Goal: Transaction & Acquisition: Purchase product/service

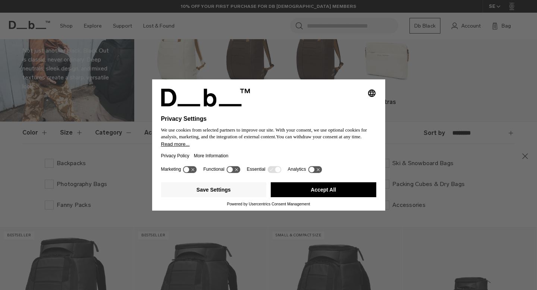
click at [312, 193] on button "Accept All" at bounding box center [323, 189] width 105 height 15
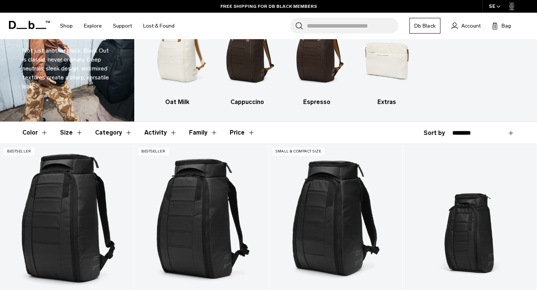
click at [168, 132] on button "Activity" at bounding box center [160, 133] width 33 height 22
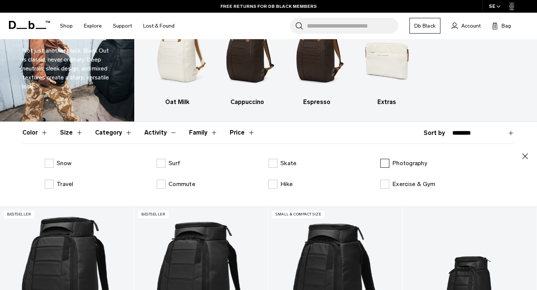
click at [386, 161] on label "Photography" at bounding box center [403, 163] width 47 height 9
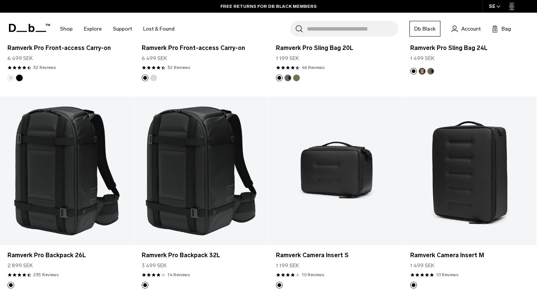
scroll to position [389, 0]
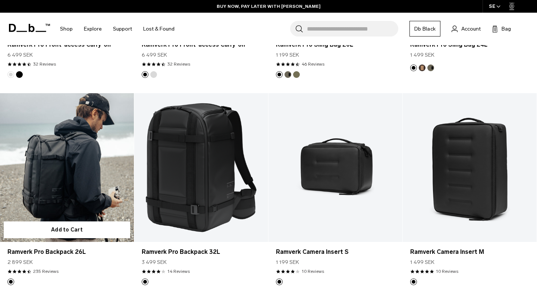
click at [85, 208] on link "Ramverk Pro Backpack 26L" at bounding box center [67, 167] width 134 height 149
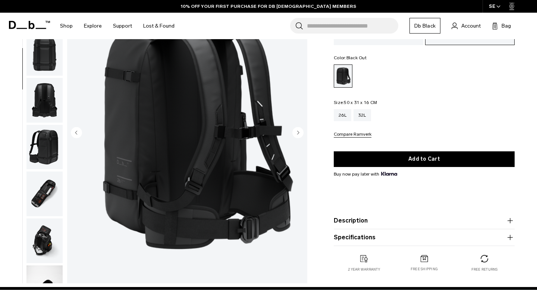
click at [47, 125] on img "button" at bounding box center [44, 146] width 36 height 45
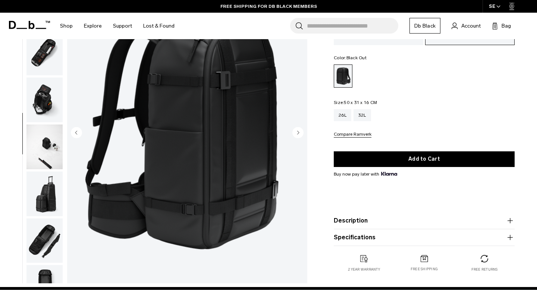
click at [43, 106] on img "button" at bounding box center [44, 100] width 36 height 45
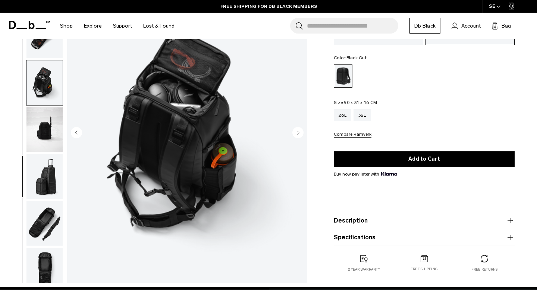
scroll to position [308, 0]
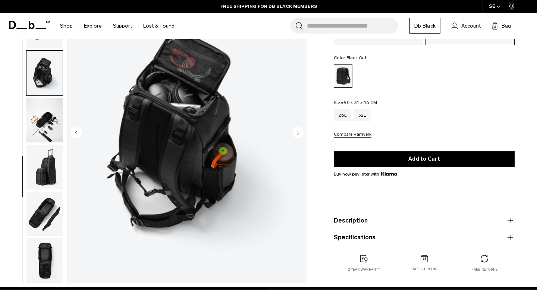
click at [43, 120] on img "button" at bounding box center [44, 120] width 36 height 45
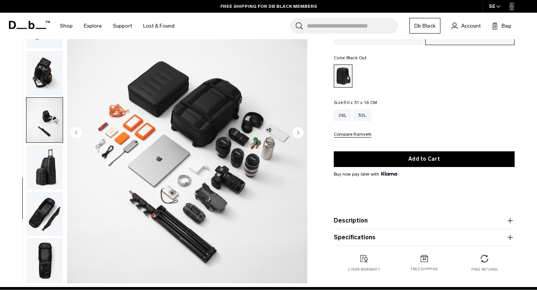
click at [39, 79] on img "button" at bounding box center [44, 73] width 36 height 45
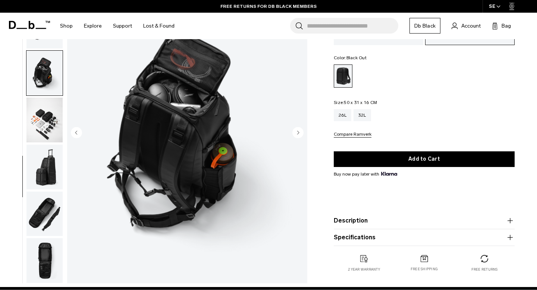
click at [42, 117] on img "button" at bounding box center [44, 120] width 36 height 45
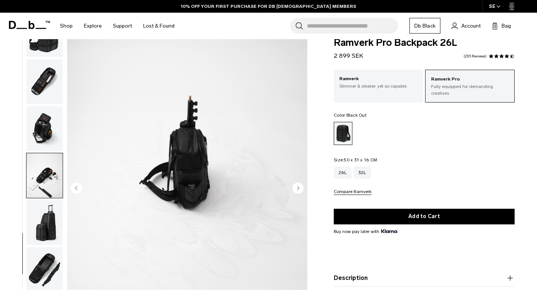
scroll to position [7, 0]
